Goal: Navigation & Orientation: Find specific page/section

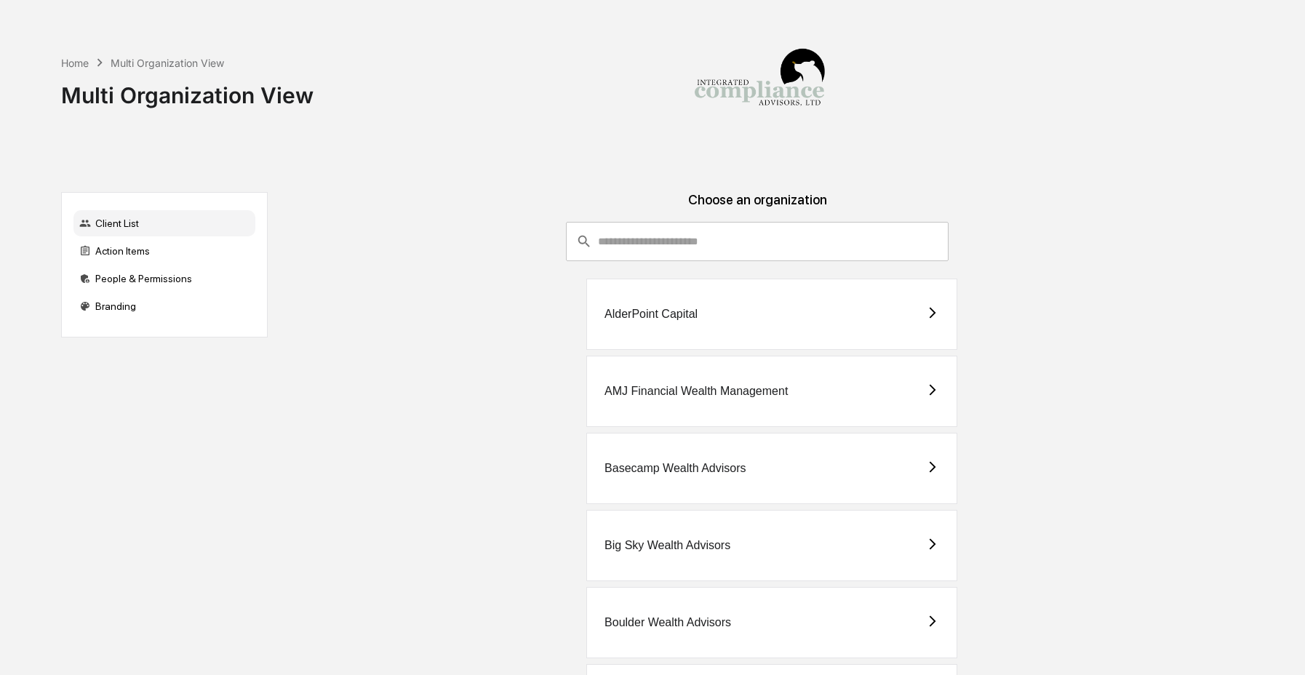
click at [684, 145] on div "Home Multi Organization View Multi Organization View" at bounding box center [648, 84] width 1174 height 169
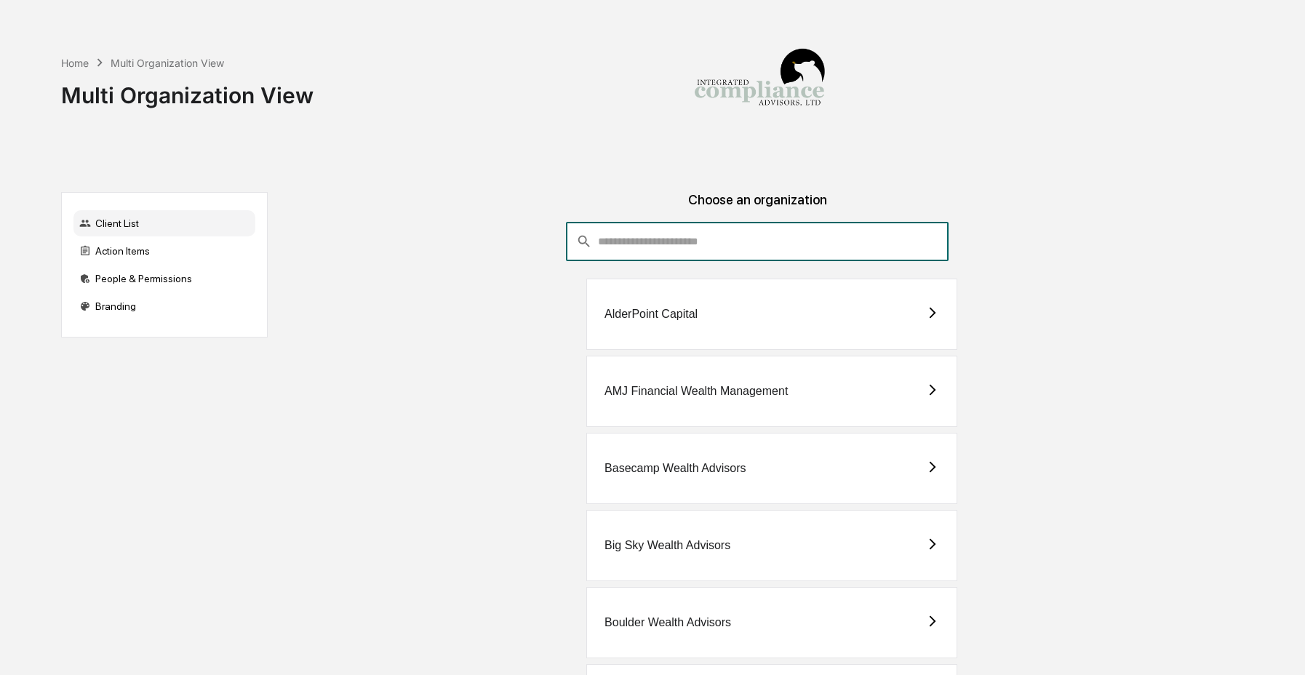
click at [673, 244] on input "consultant-dashboard__filter-organizations-search-bar" at bounding box center [773, 241] width 351 height 39
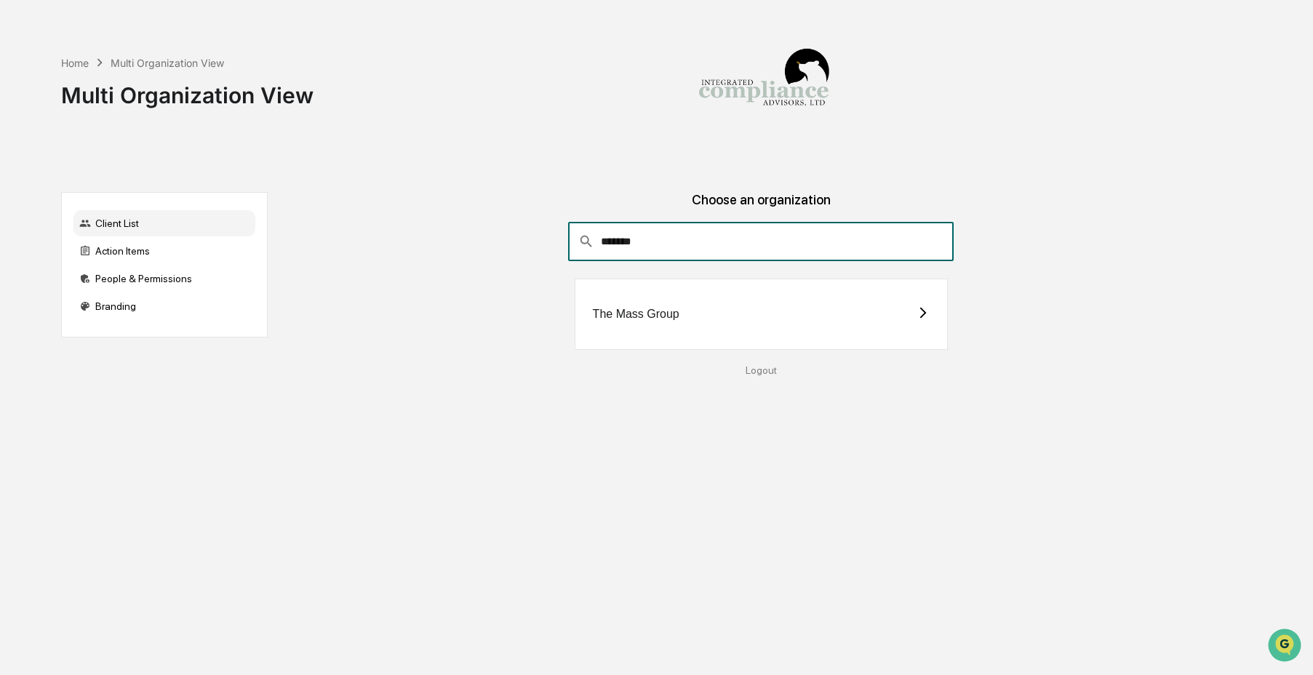
type input "*******"
click at [644, 324] on div "The Mass Group" at bounding box center [761, 314] width 374 height 71
